Goal: Transaction & Acquisition: Book appointment/travel/reservation

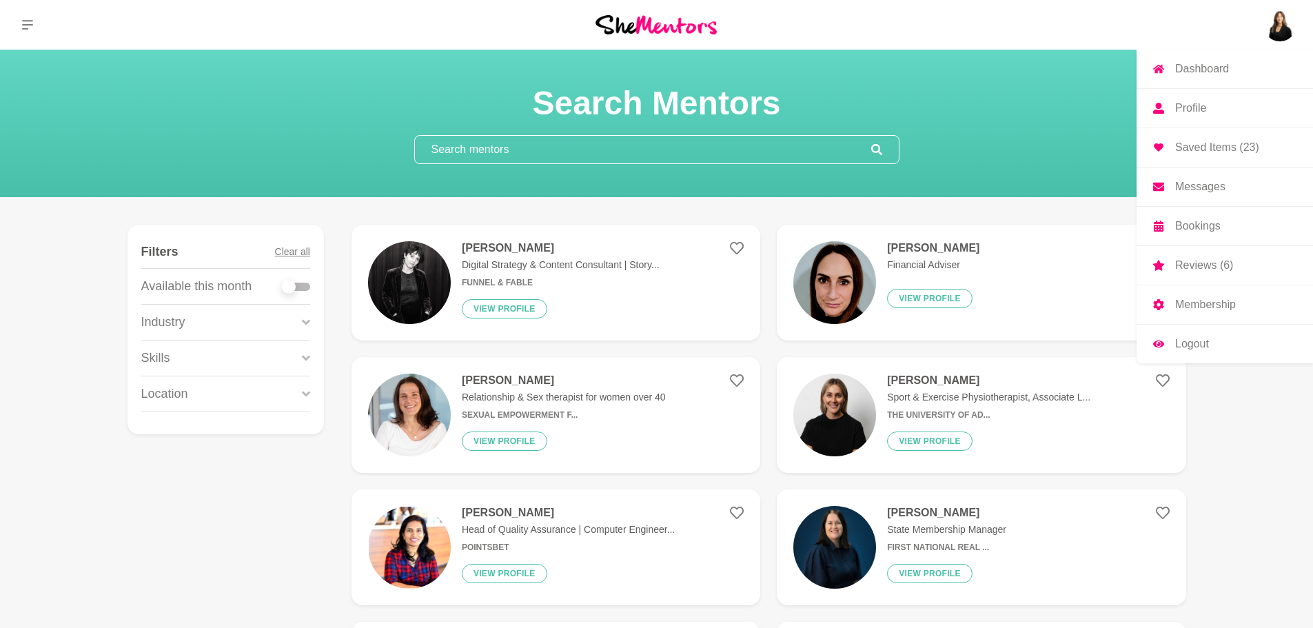
click at [1230, 143] on p "Saved Items (23)" at bounding box center [1217, 147] width 84 height 11
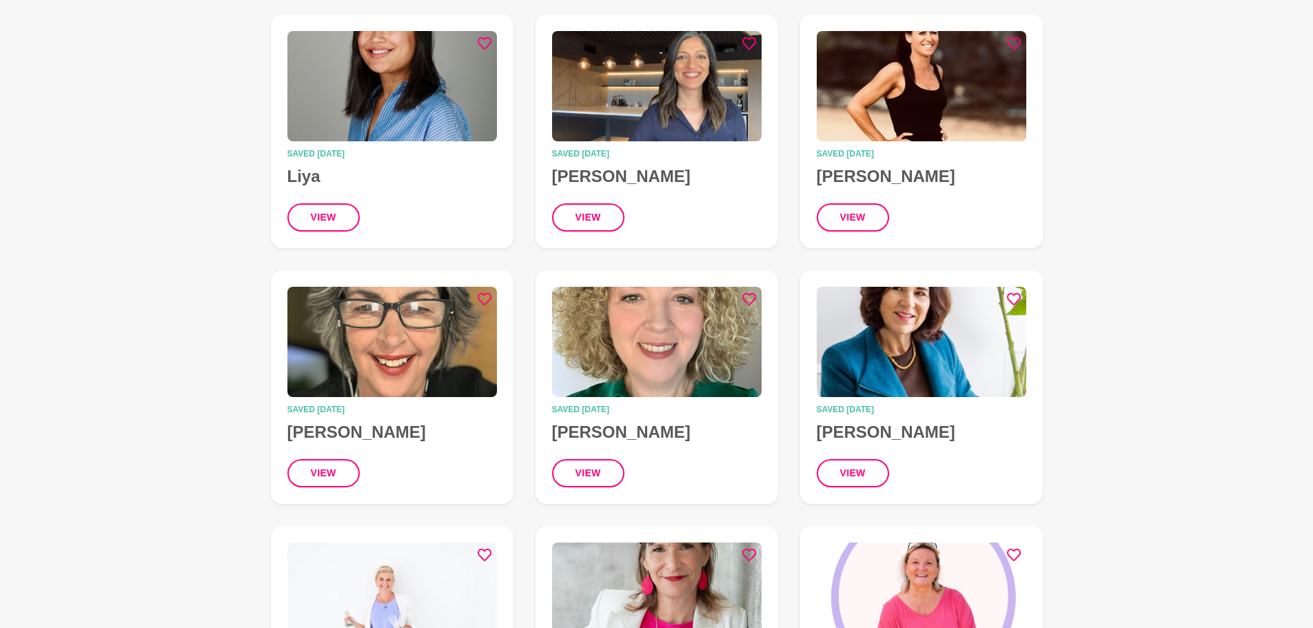
scroll to position [1172, 0]
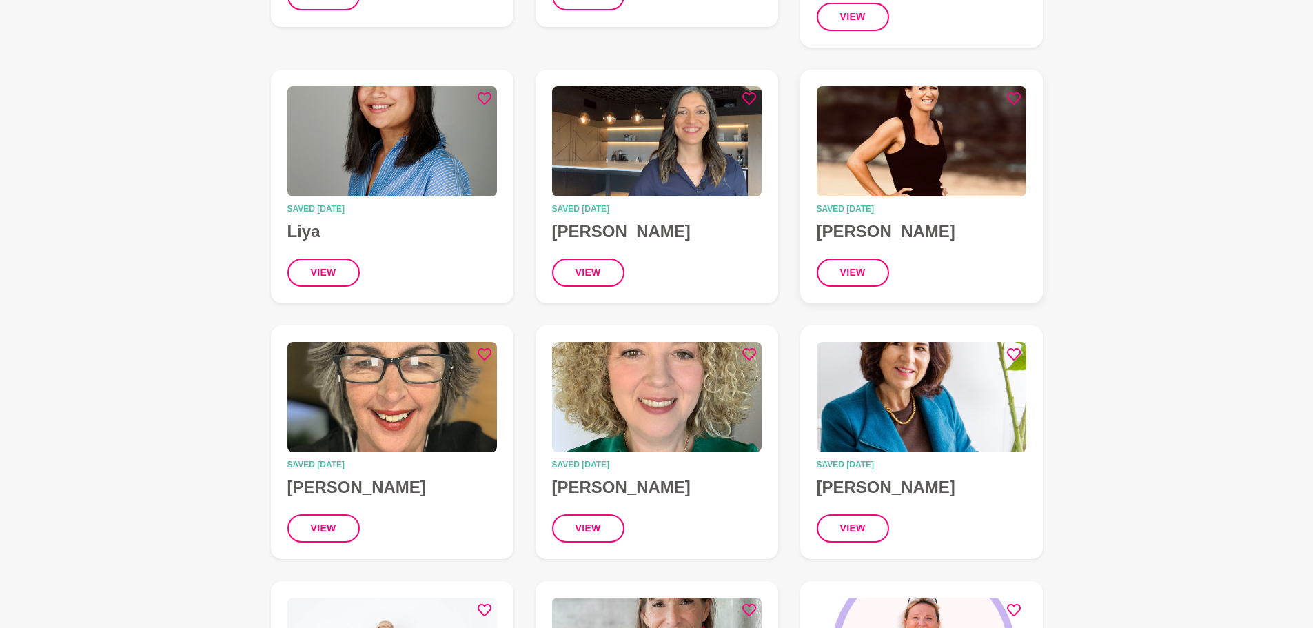
click at [904, 110] on img at bounding box center [922, 141] width 210 height 110
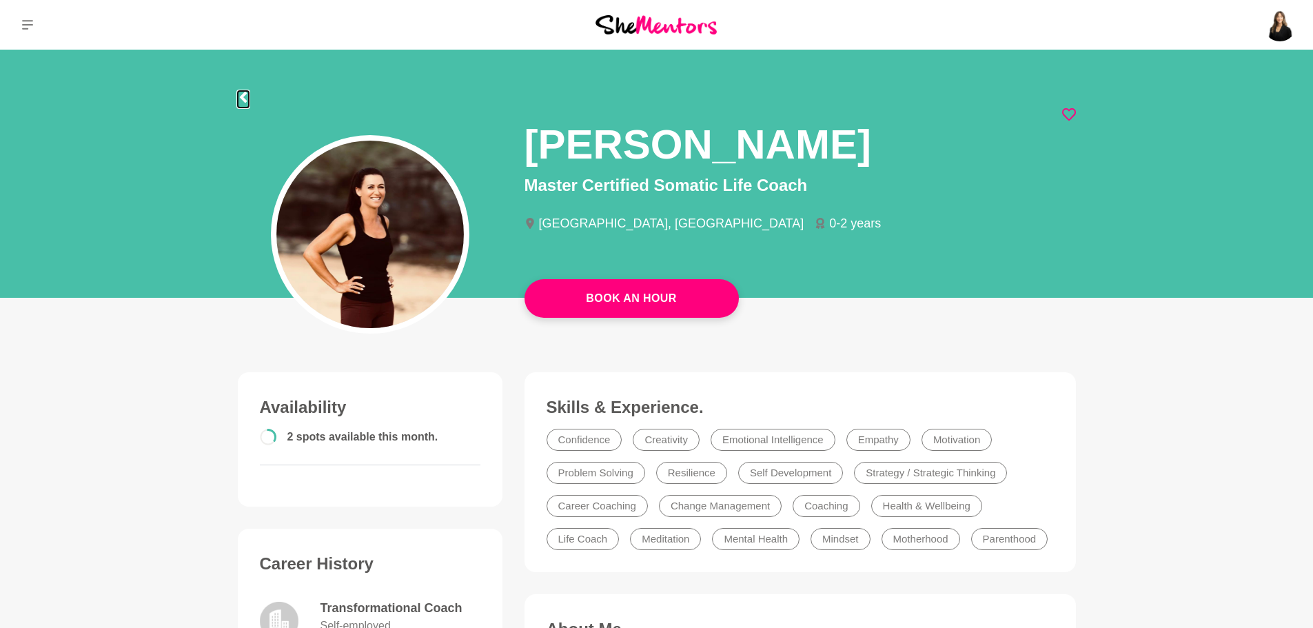
click at [239, 97] on icon at bounding box center [243, 97] width 11 height 11
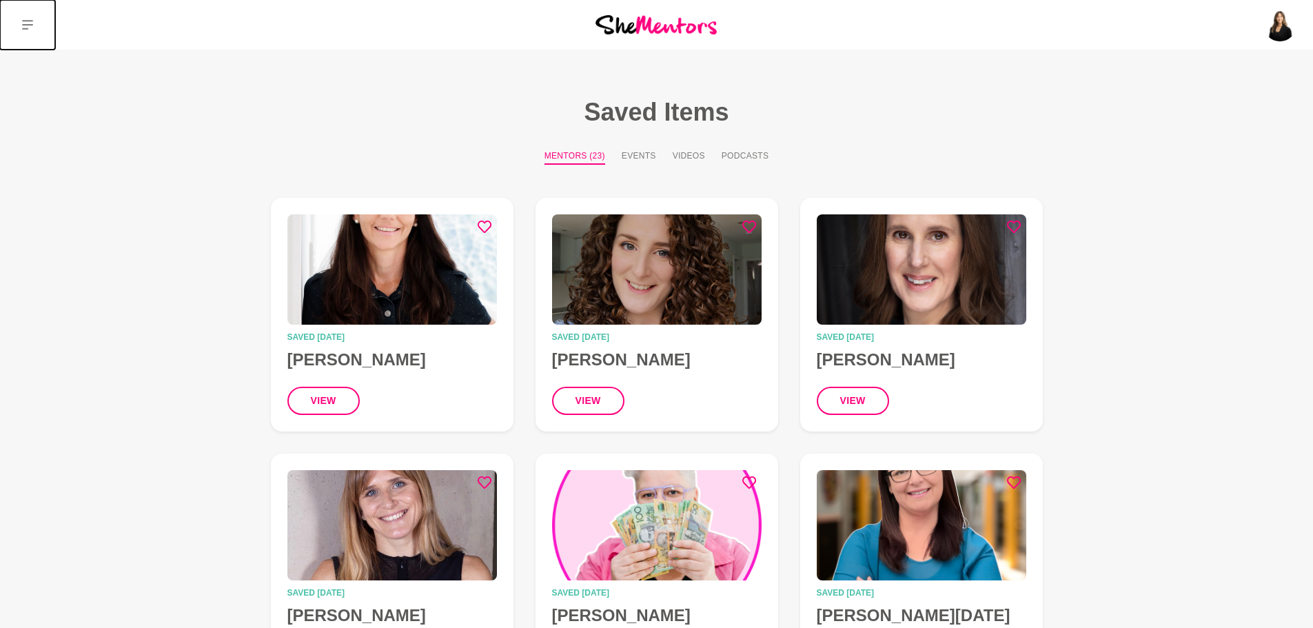
click at [27, 34] on button at bounding box center [27, 25] width 55 height 50
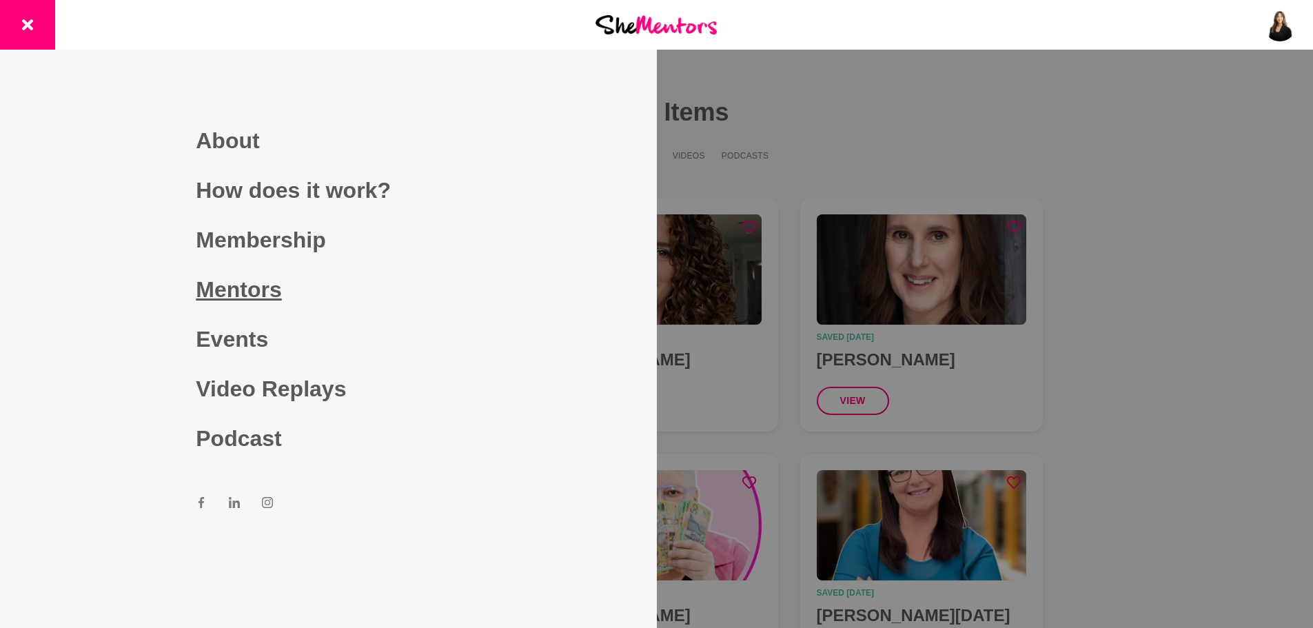
click at [249, 274] on link "Mentors" at bounding box center [328, 290] width 265 height 50
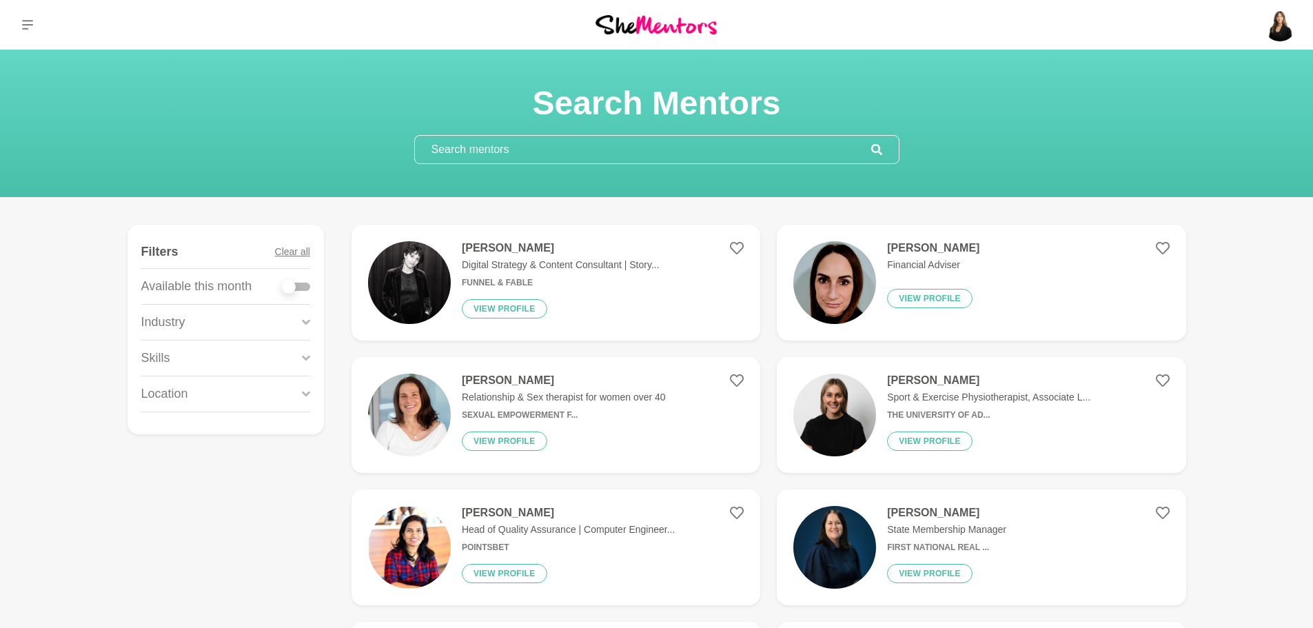
click at [602, 157] on input "text" at bounding box center [643, 150] width 456 height 28
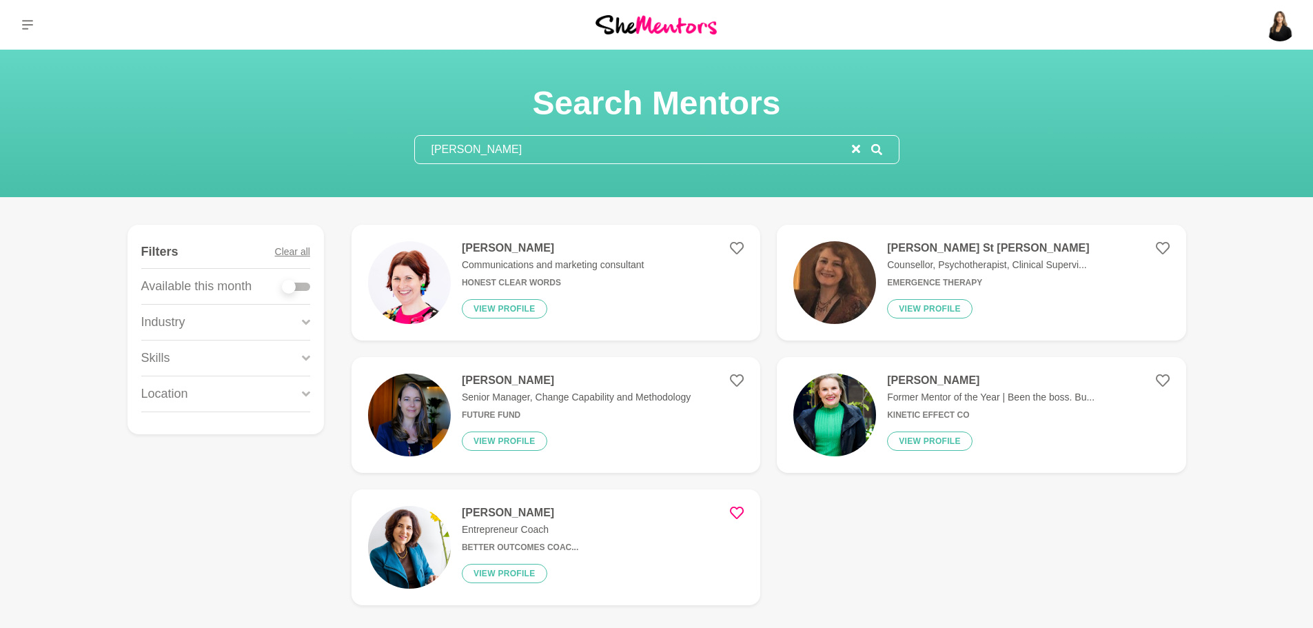
type input "[PERSON_NAME]"
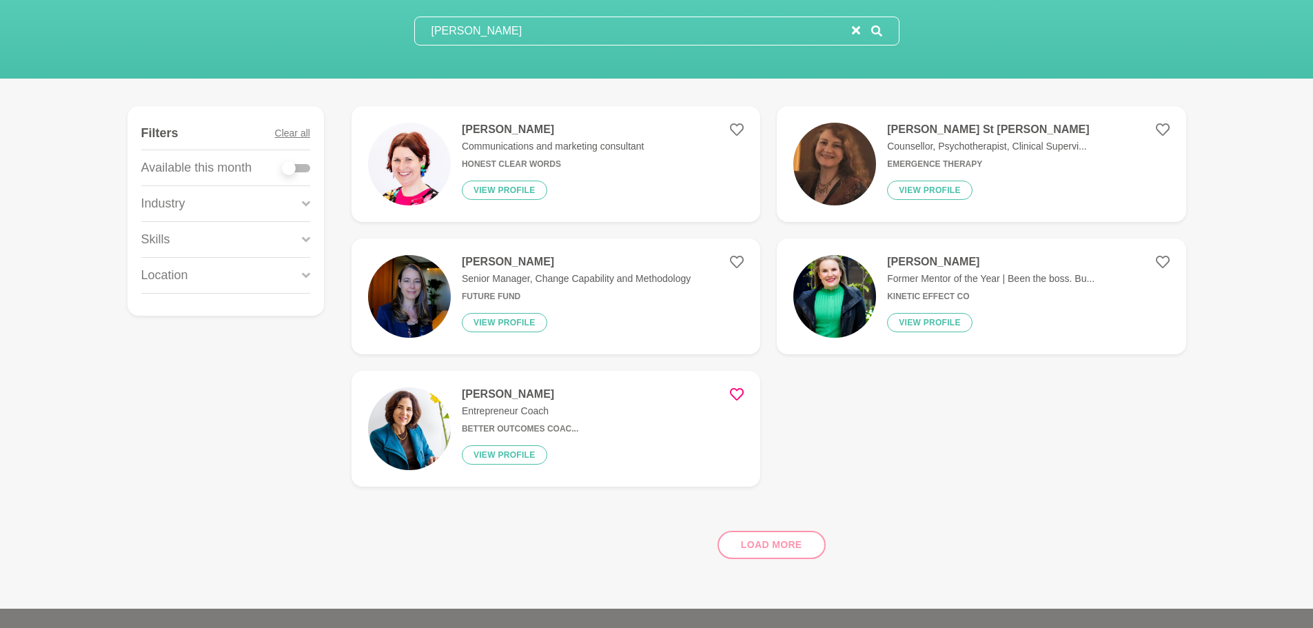
scroll to position [138, 0]
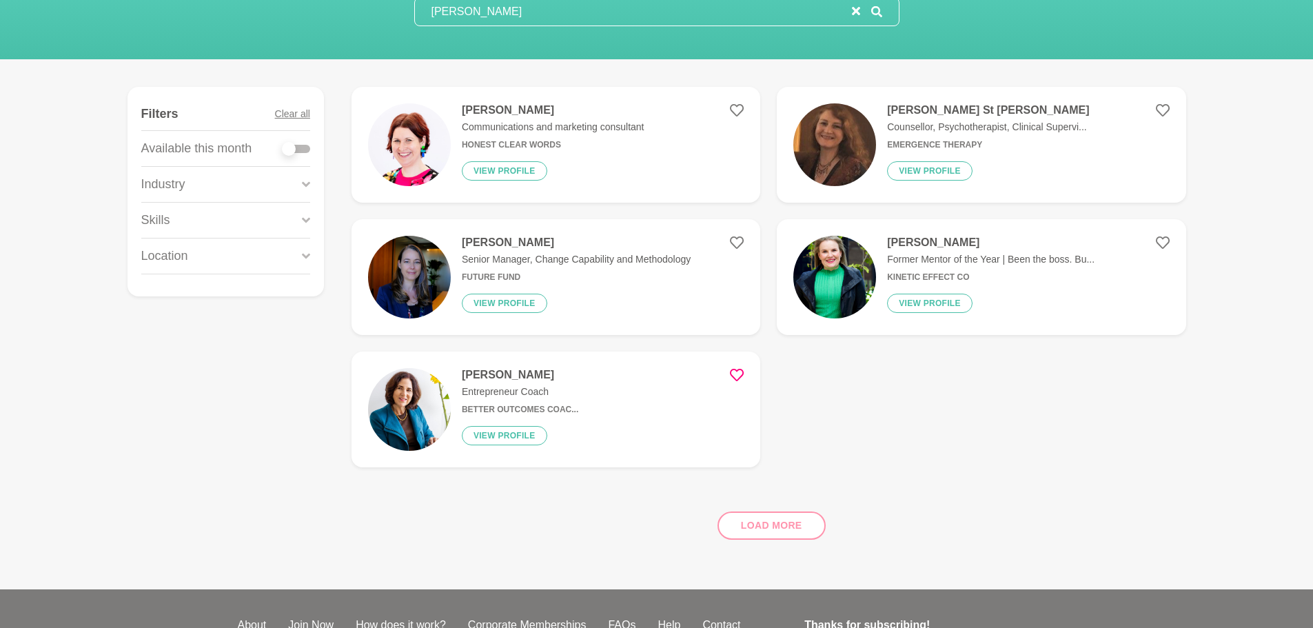
click at [939, 110] on h4 "[PERSON_NAME] St [PERSON_NAME]" at bounding box center [988, 110] width 202 height 14
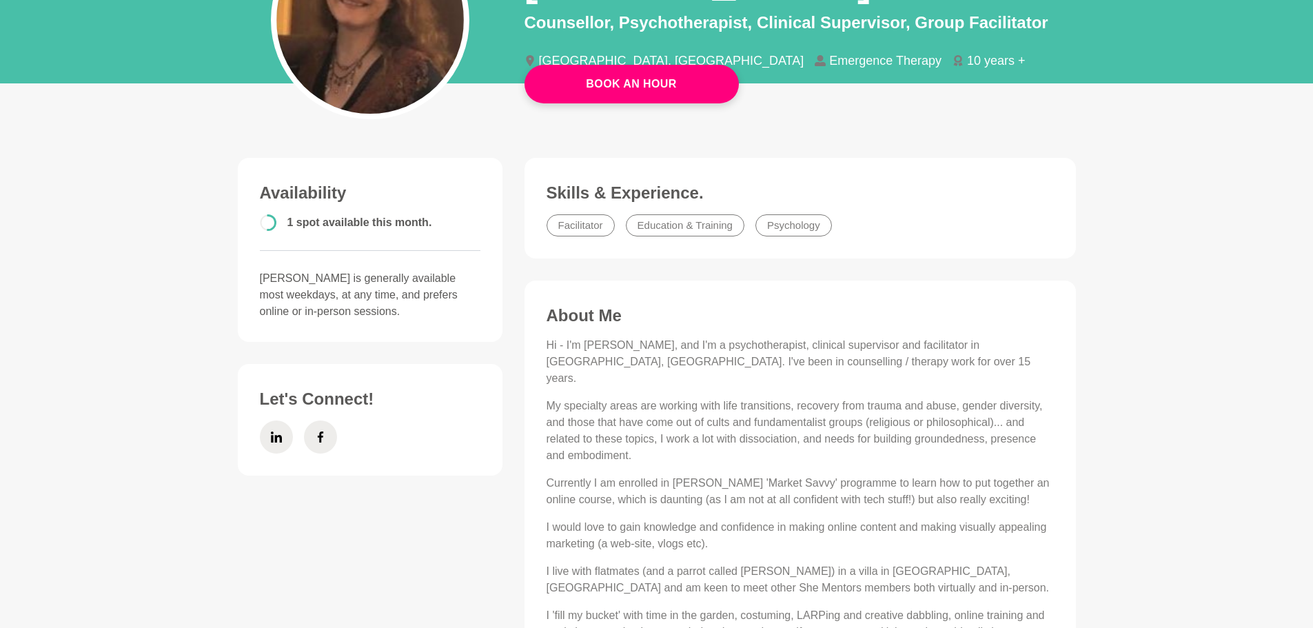
scroll to position [69, 0]
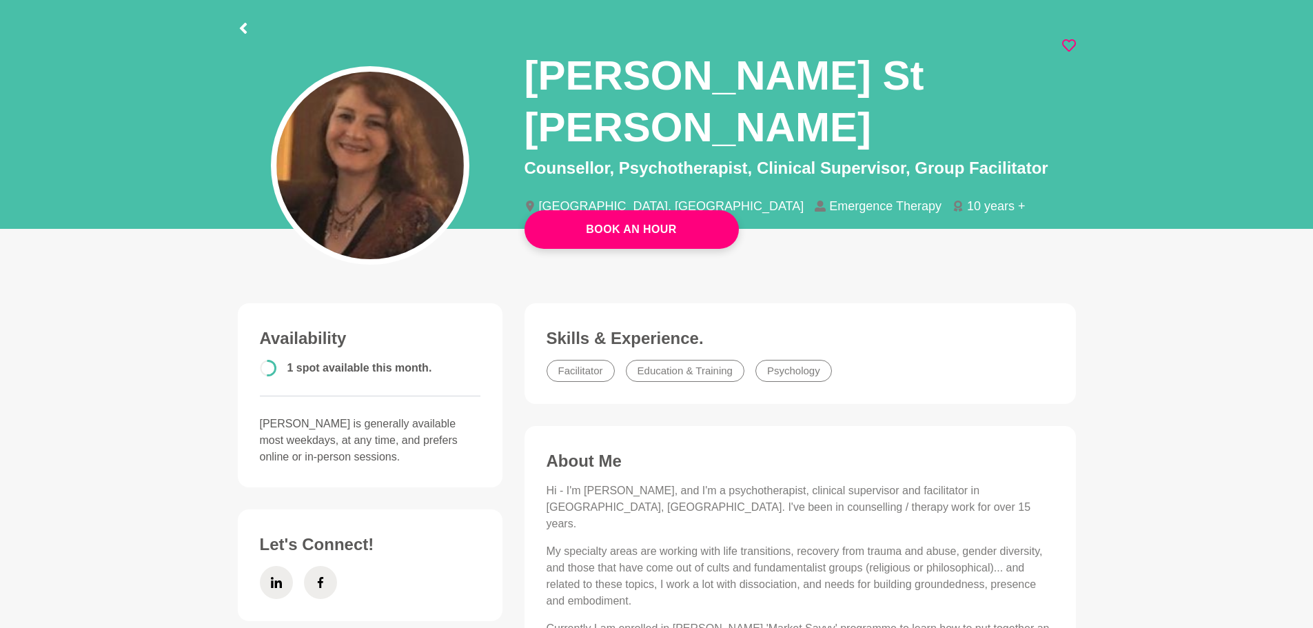
click at [1068, 45] on icon at bounding box center [1069, 46] width 14 height 14
click at [250, 23] on div at bounding box center [657, 26] width 838 height 25
